Goal: Use online tool/utility: Utilize a website feature to perform a specific function

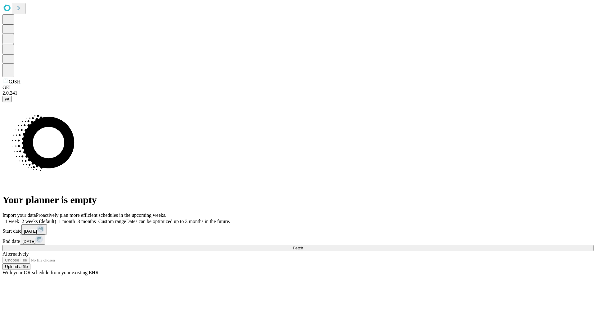
click at [303, 246] on span "Fetch" at bounding box center [298, 248] width 10 height 5
